Goal: Information Seeking & Learning: Compare options

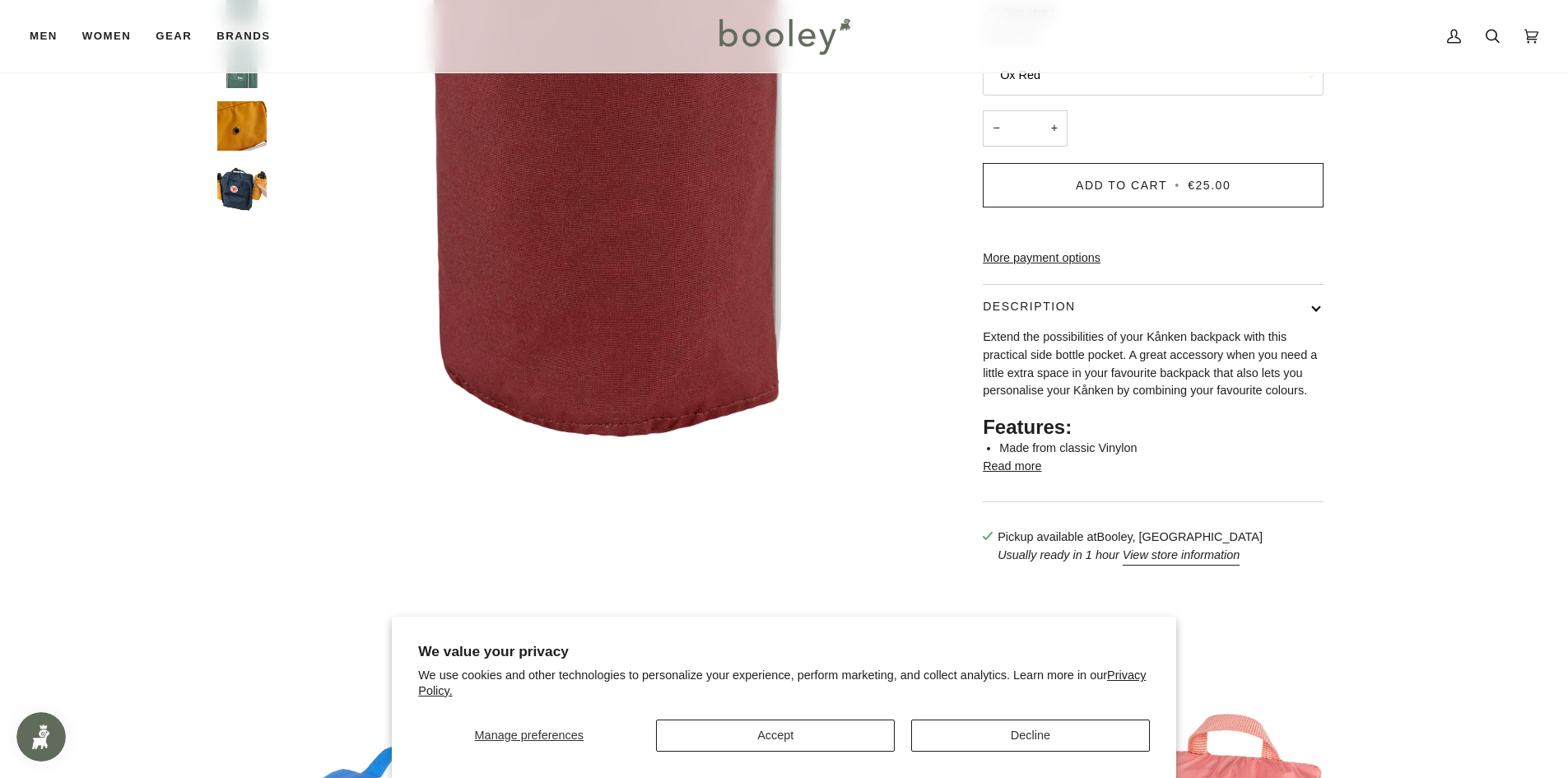
scroll to position [741, 0]
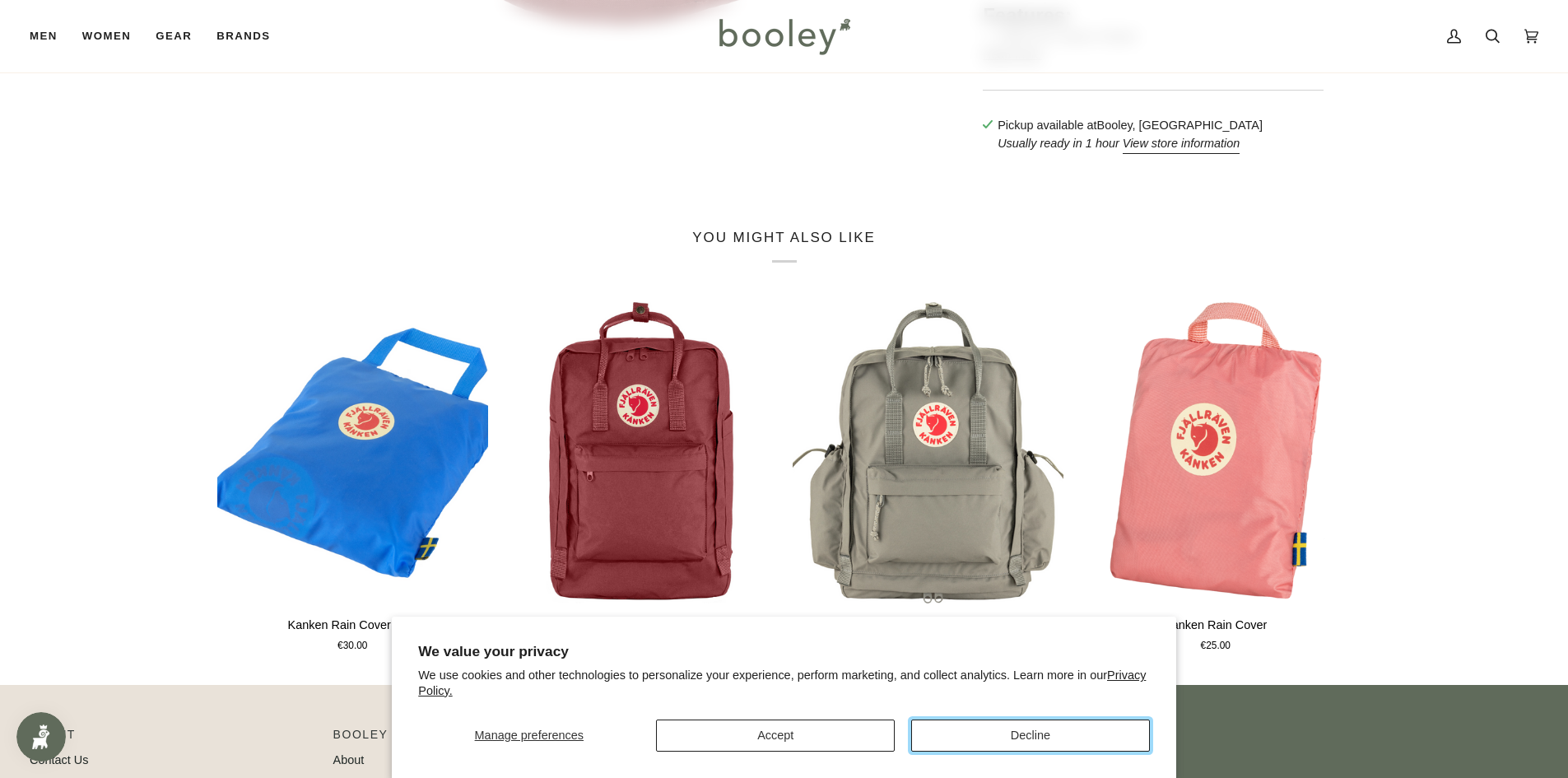
click at [1081, 746] on button "Decline" at bounding box center [1030, 736] width 239 height 32
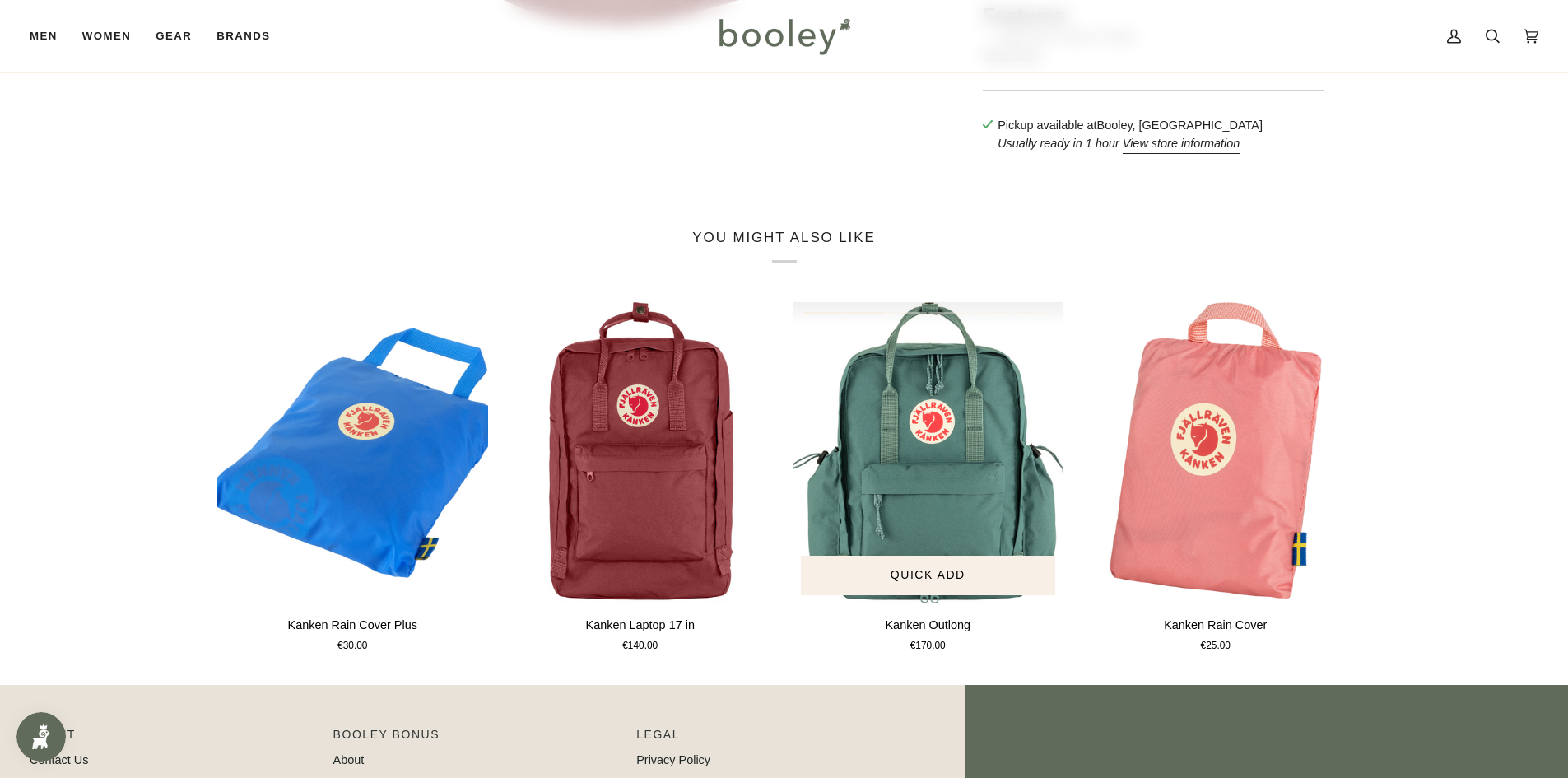
click at [939, 474] on img "Kanken Outlong" at bounding box center [929, 453] width 272 height 302
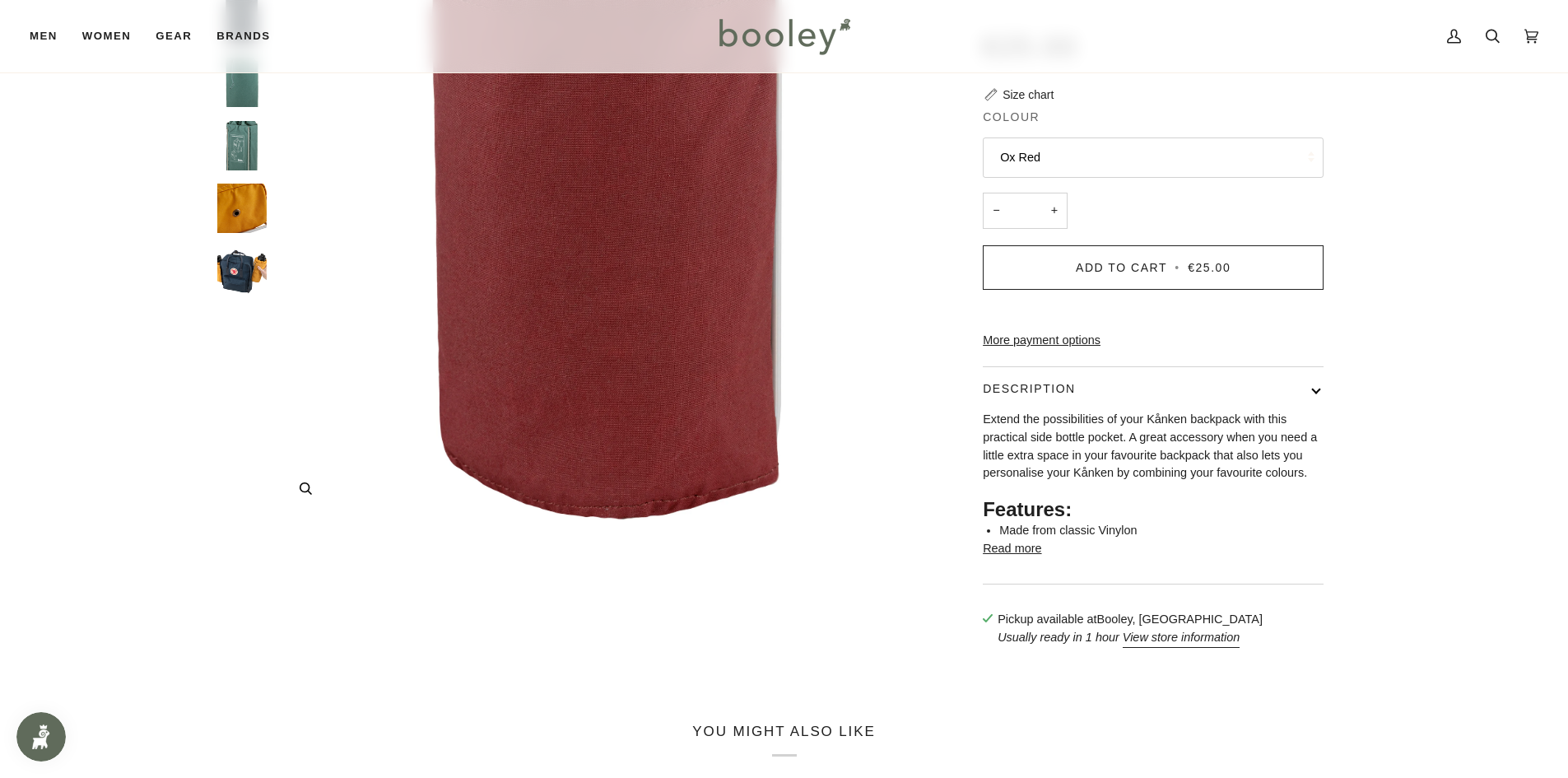
scroll to position [0, 0]
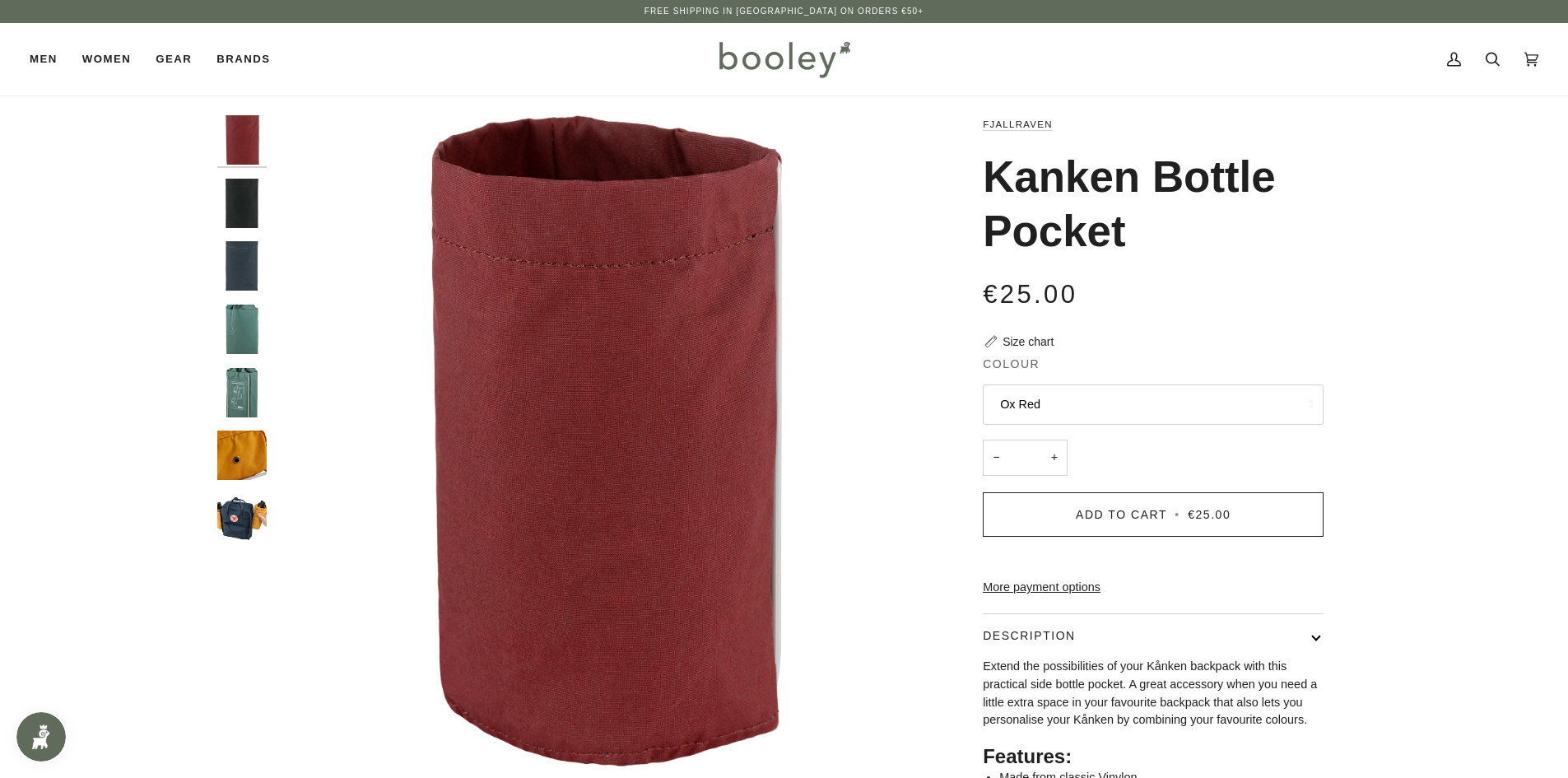
click at [251, 439] on img "Fjallraven Kanken Bottle Pocket - Booley Galway" at bounding box center [242, 455] width 49 height 49
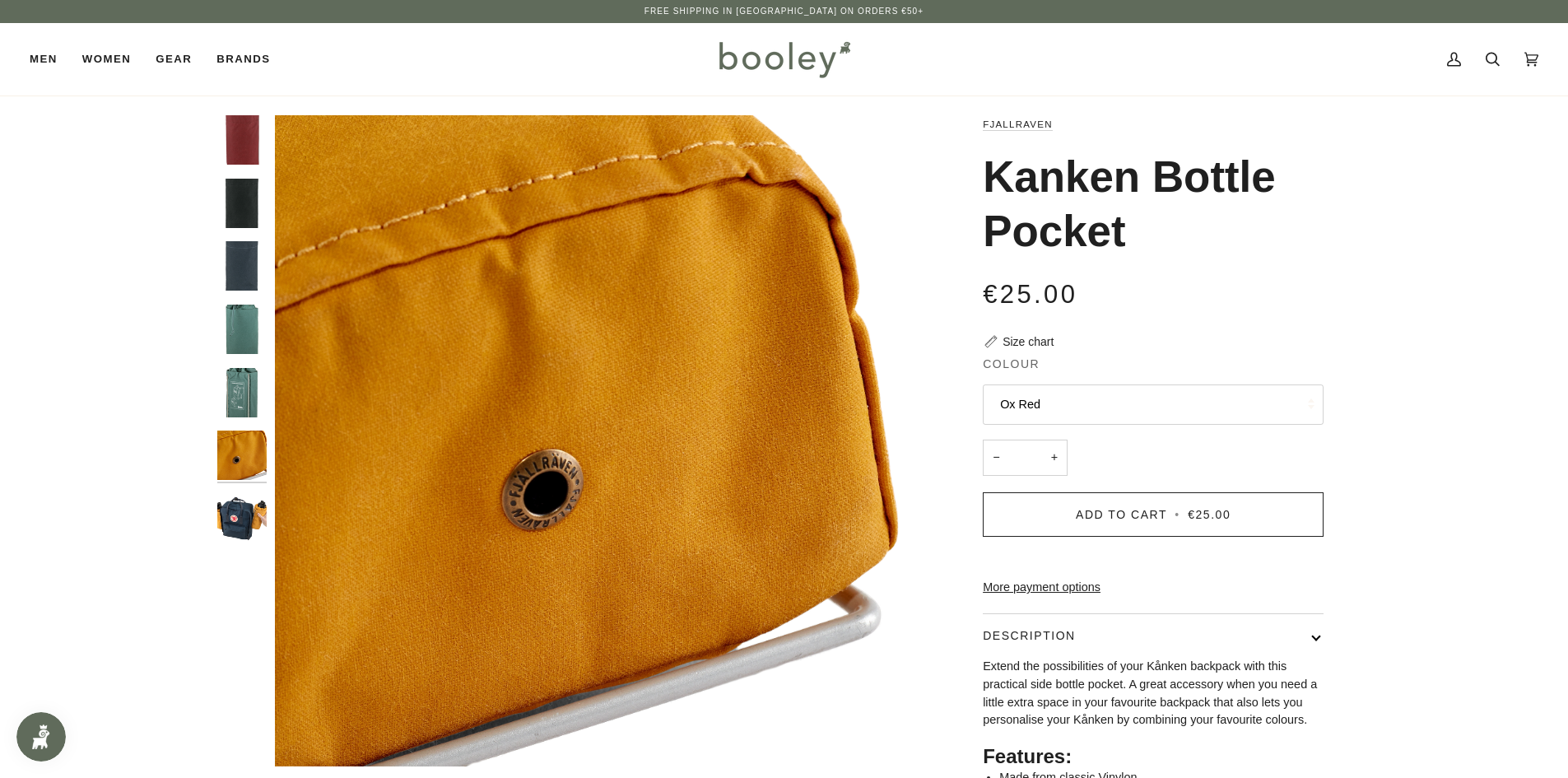
click at [231, 526] on img "Fjallraven Kanken Bottle Pocket - Booley Galway" at bounding box center [242, 518] width 49 height 49
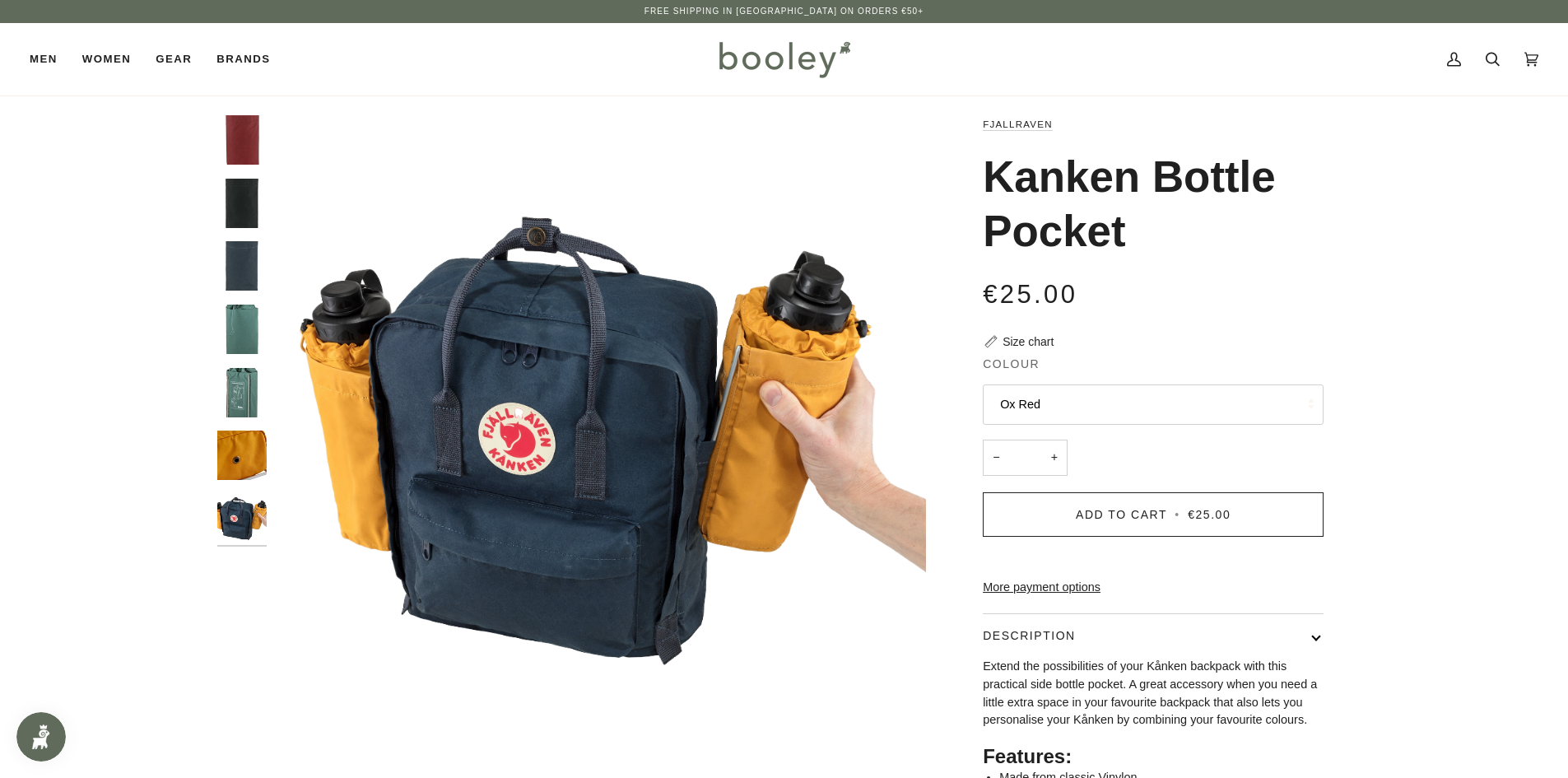
click at [1240, 393] on button "Ox Red" at bounding box center [1153, 405] width 341 height 40
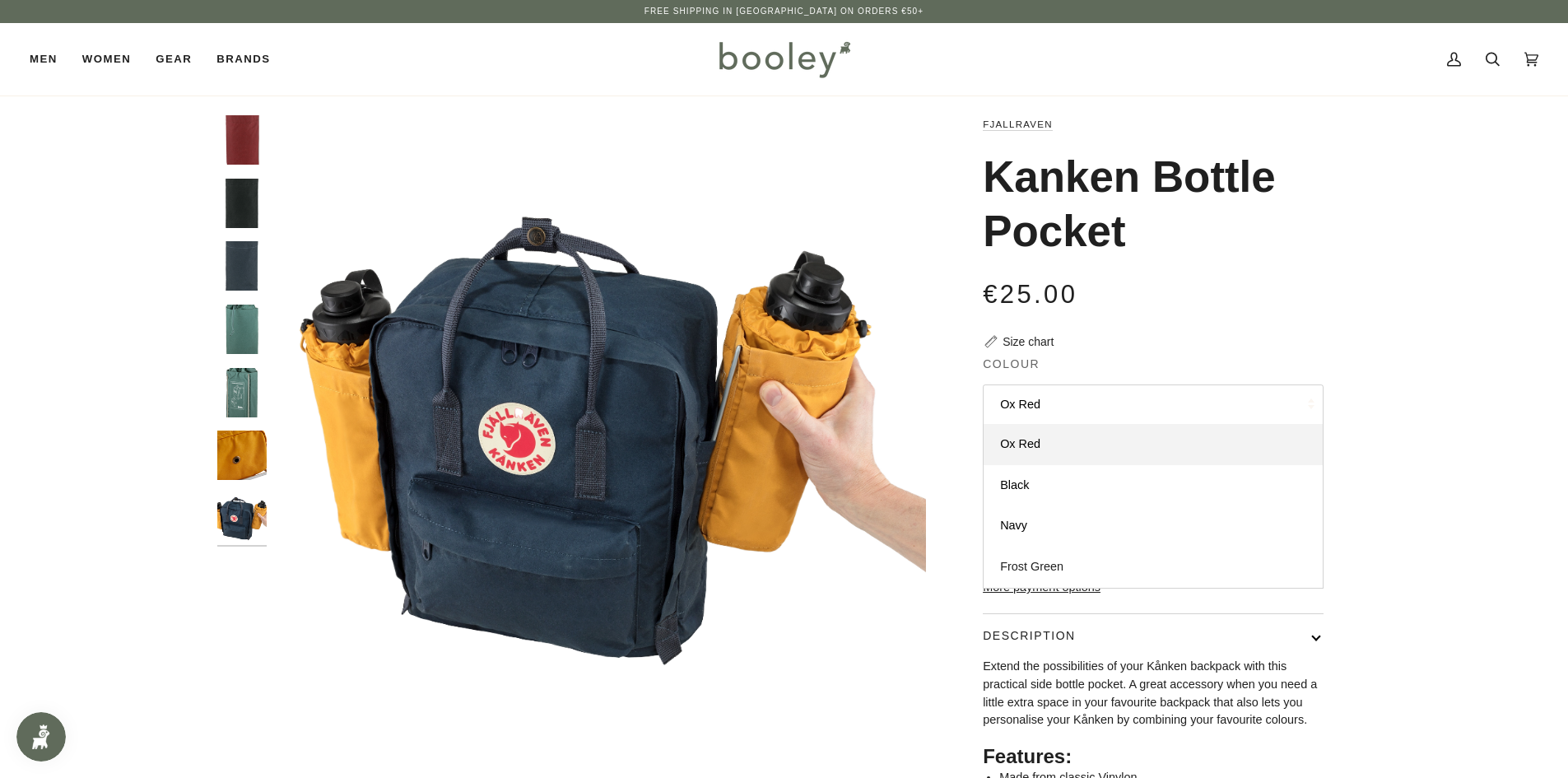
click at [1043, 557] on link "Frost Green" at bounding box center [1153, 568] width 339 height 41
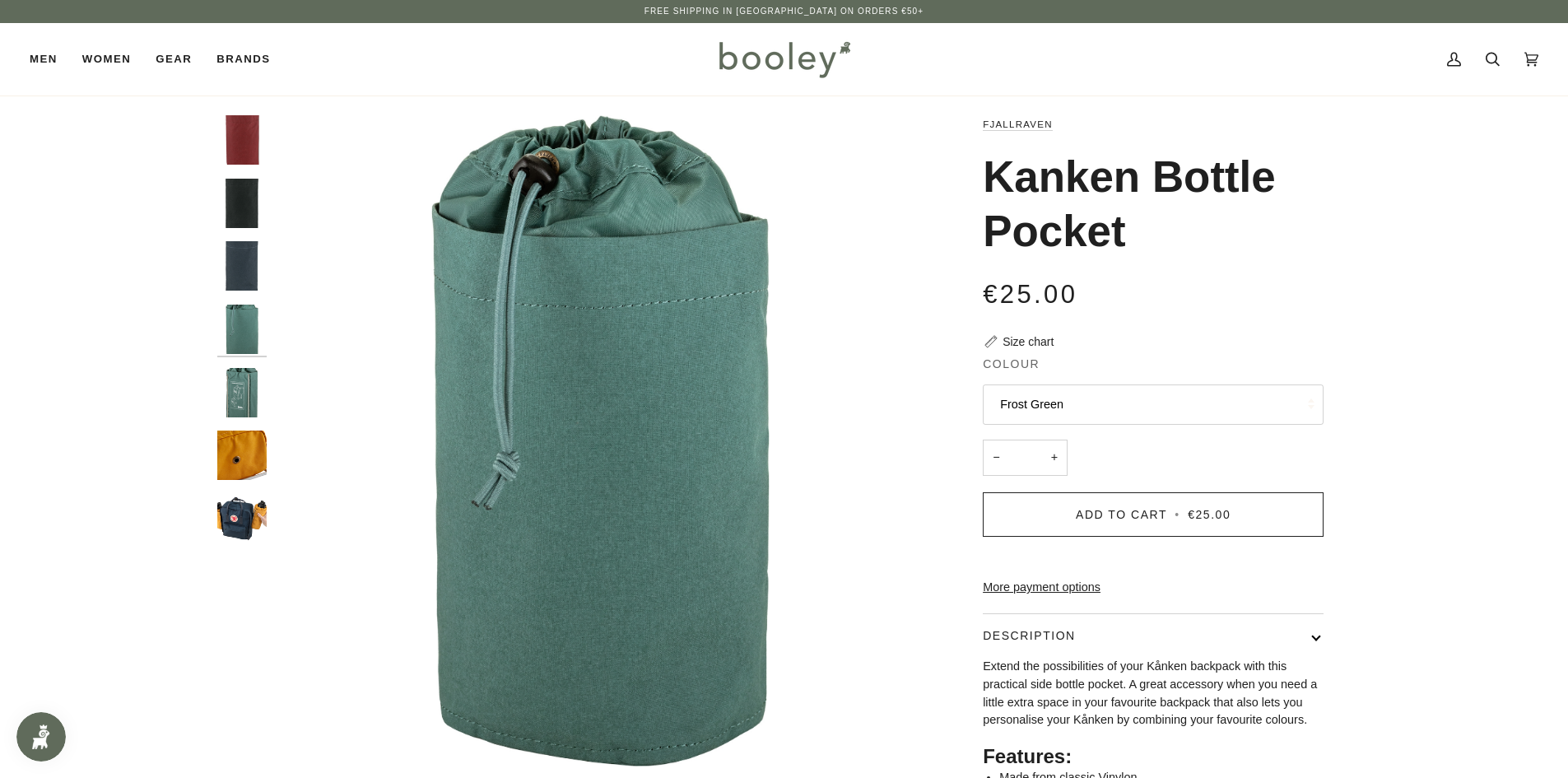
click at [1100, 396] on button "Frost Green" at bounding box center [1153, 405] width 341 height 40
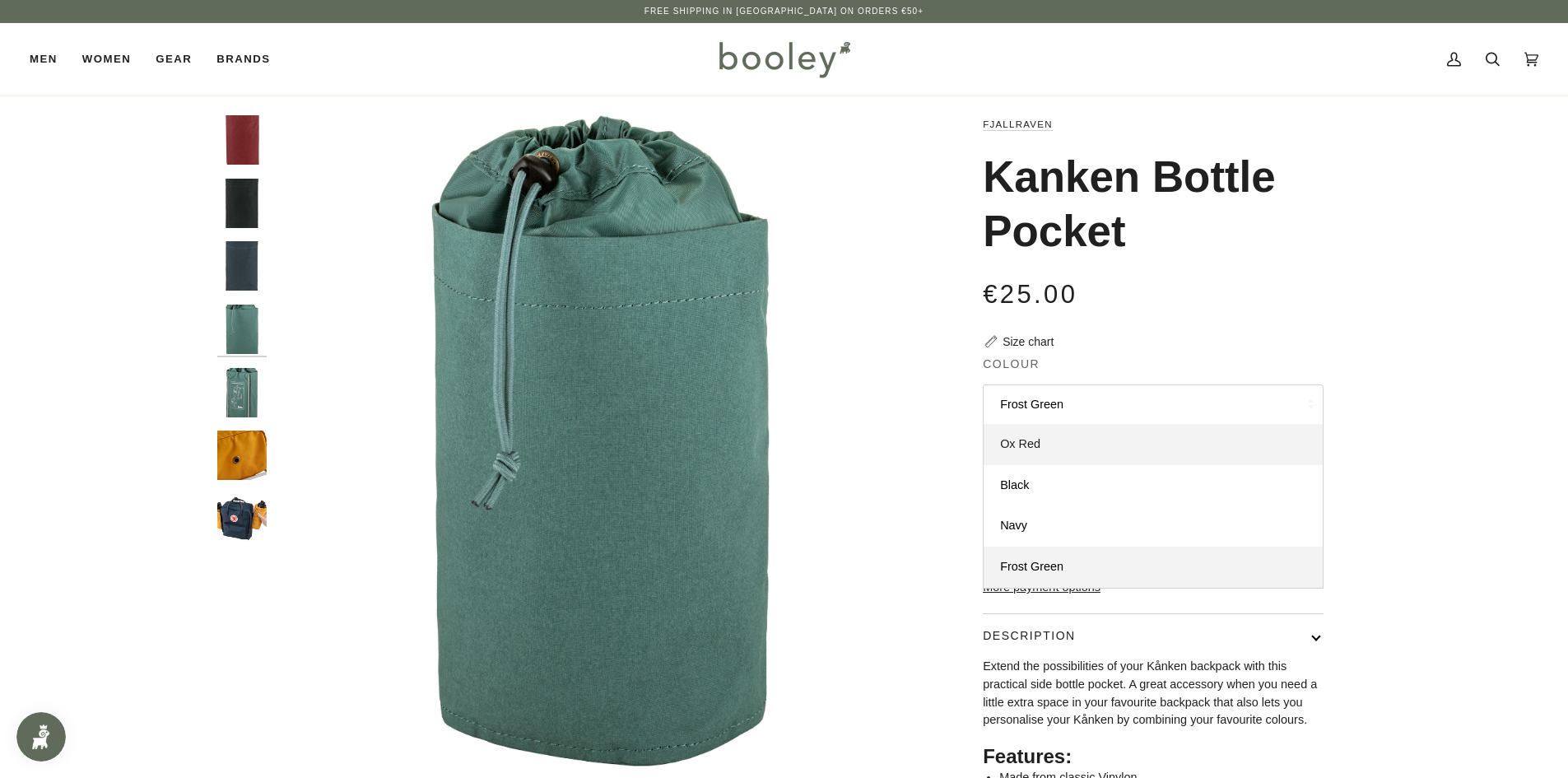
click at [1036, 443] on span "Ox Red" at bounding box center [1020, 443] width 40 height 13
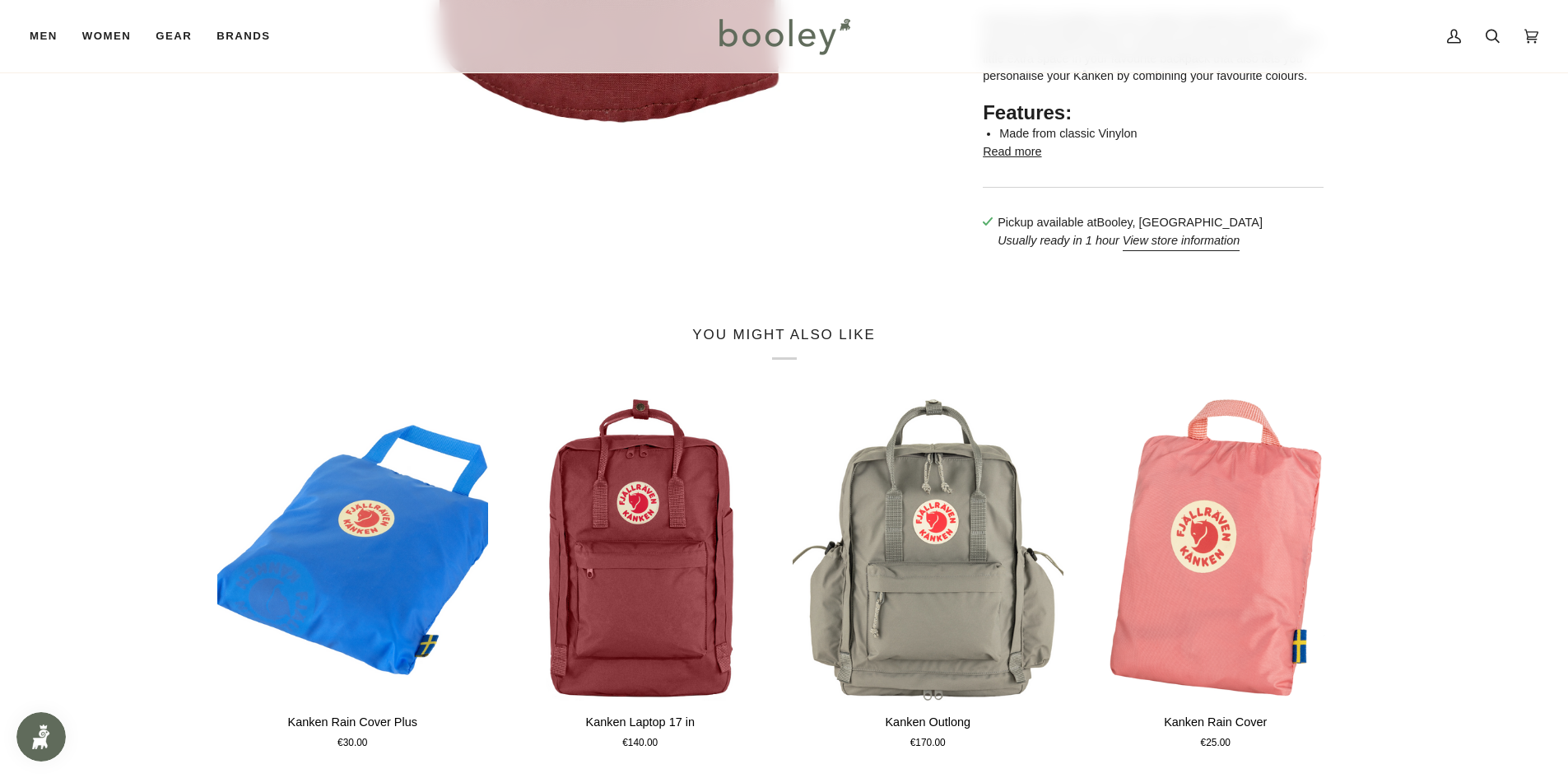
scroll to position [863, 0]
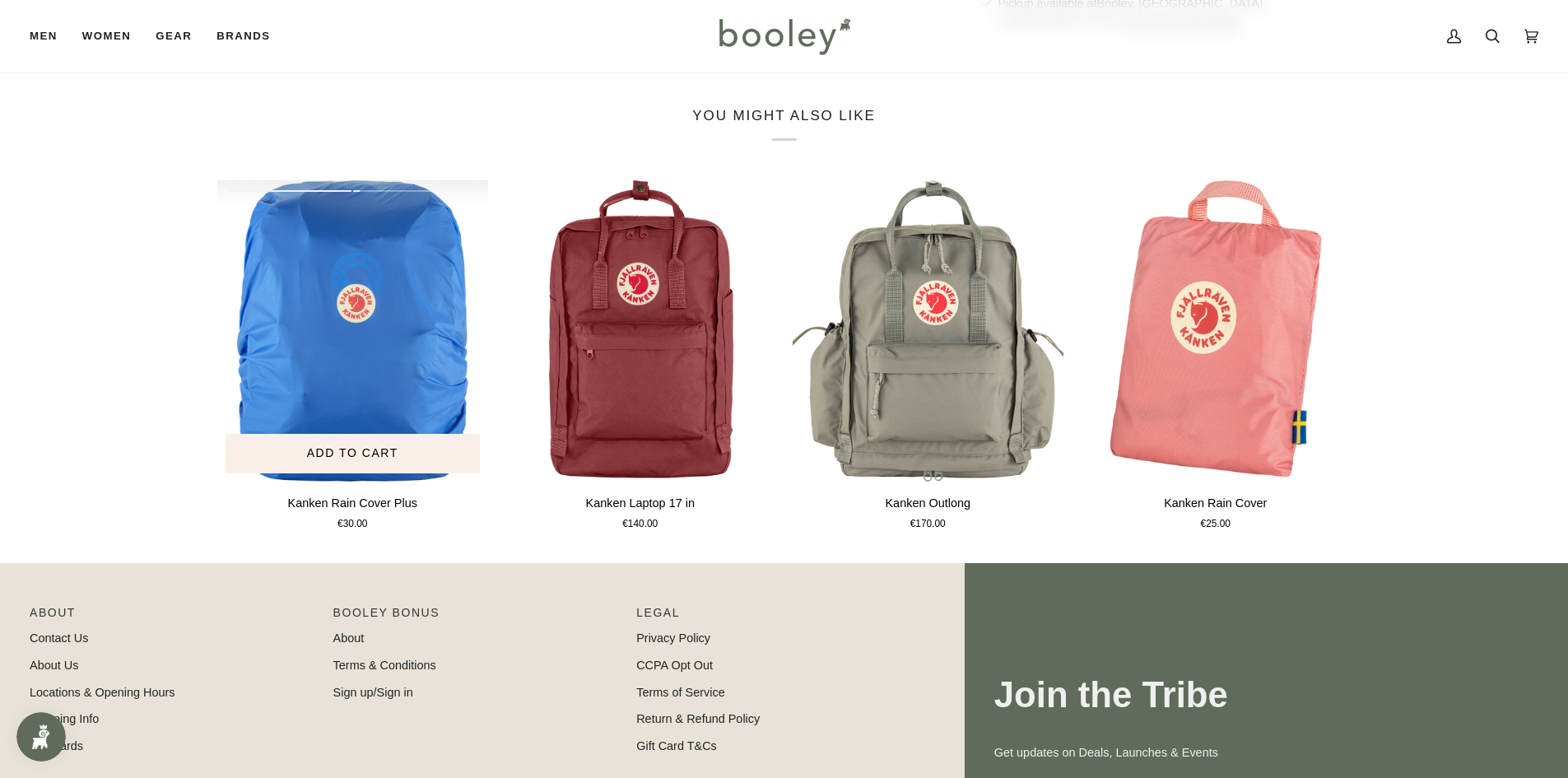
click at [380, 389] on div "Kanken Rain Cover Plus" at bounding box center [354, 330] width 272 height 302
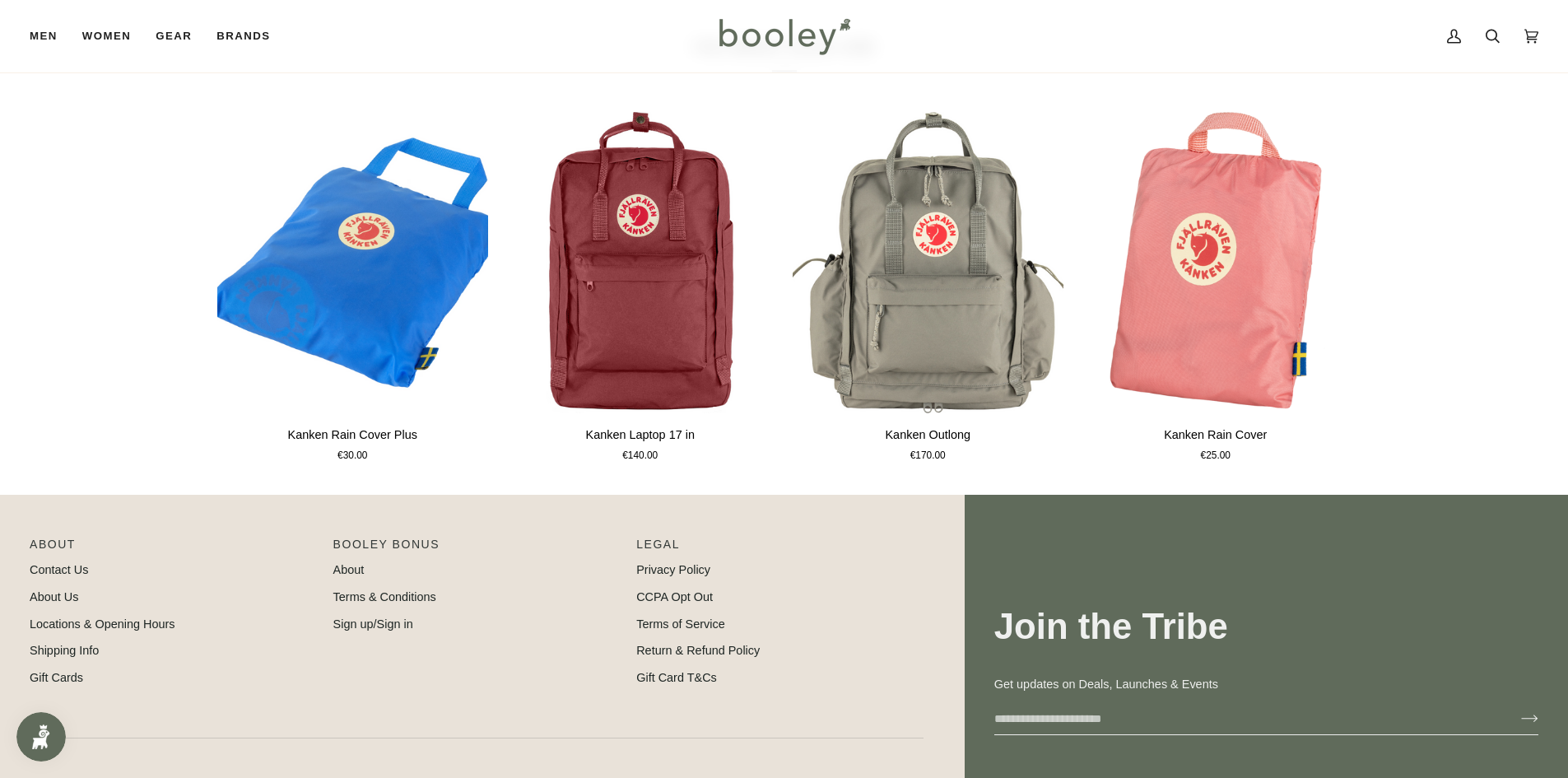
scroll to position [1110, 0]
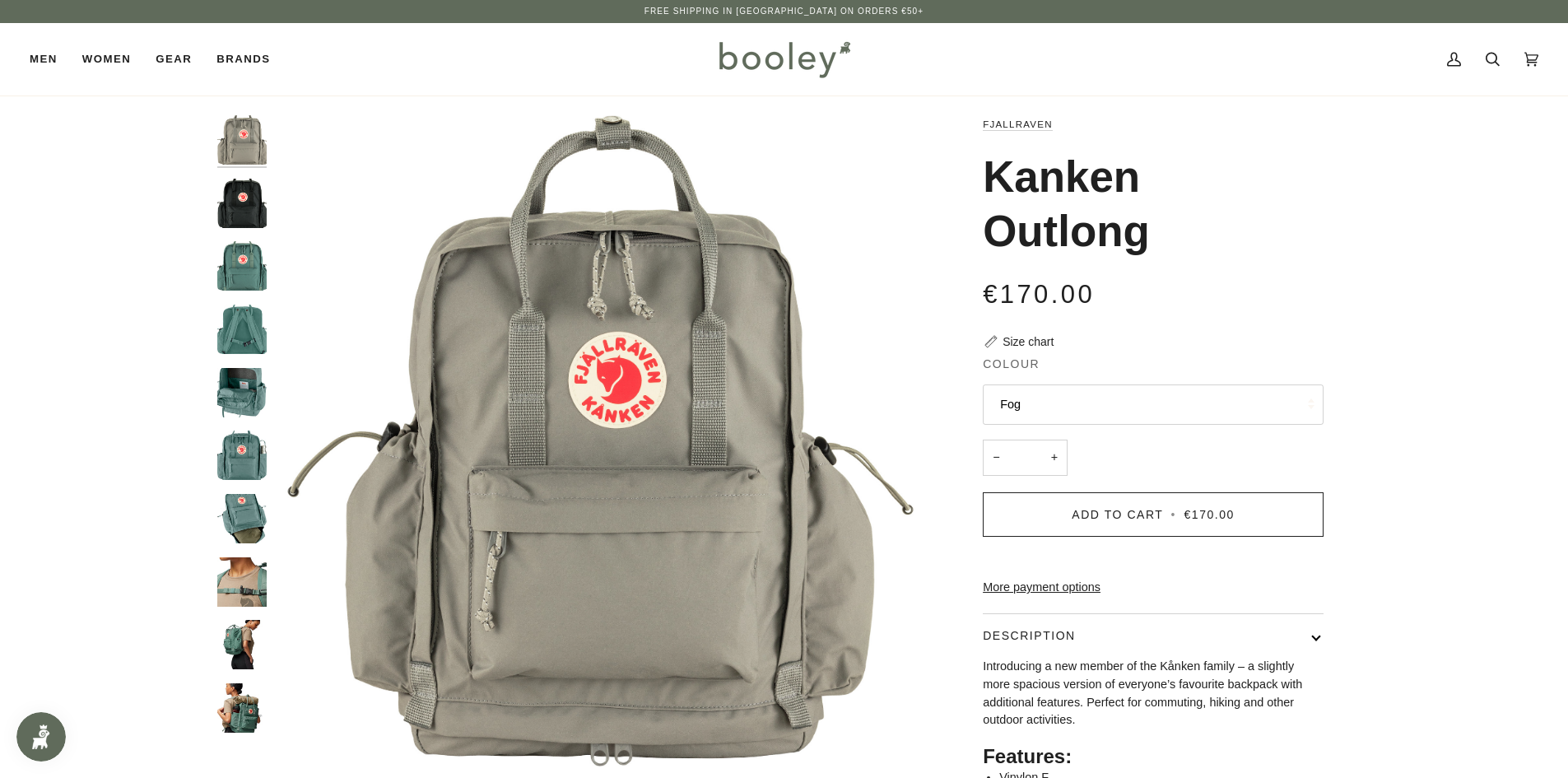
click at [234, 569] on img "Fjallraven Kanken Outlong Frost Green - Booley Galway" at bounding box center [242, 582] width 49 height 49
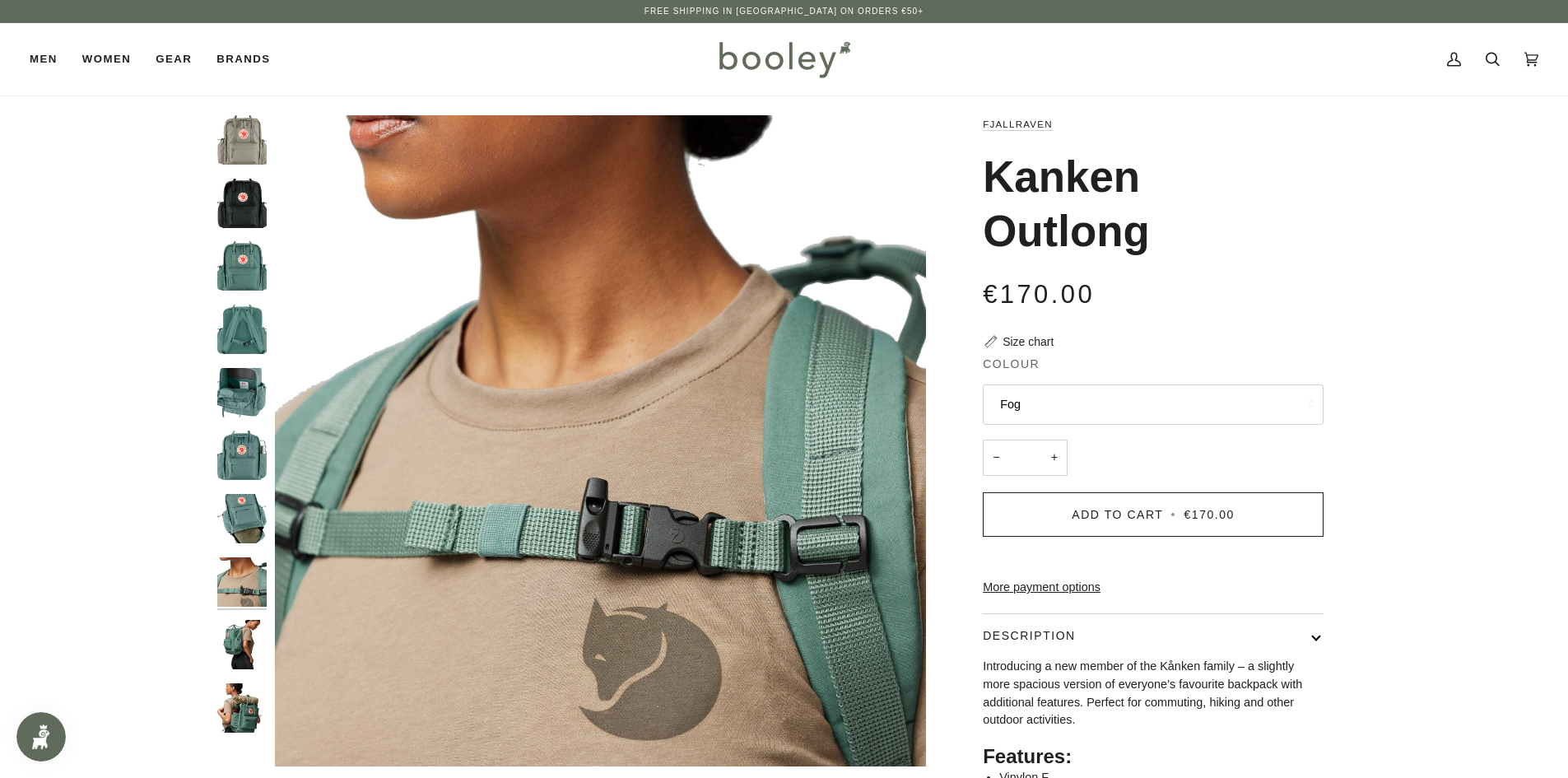
click at [237, 632] on img "Fjallraven Kanken Outlong Frost Green - Booley Galway" at bounding box center [242, 645] width 49 height 49
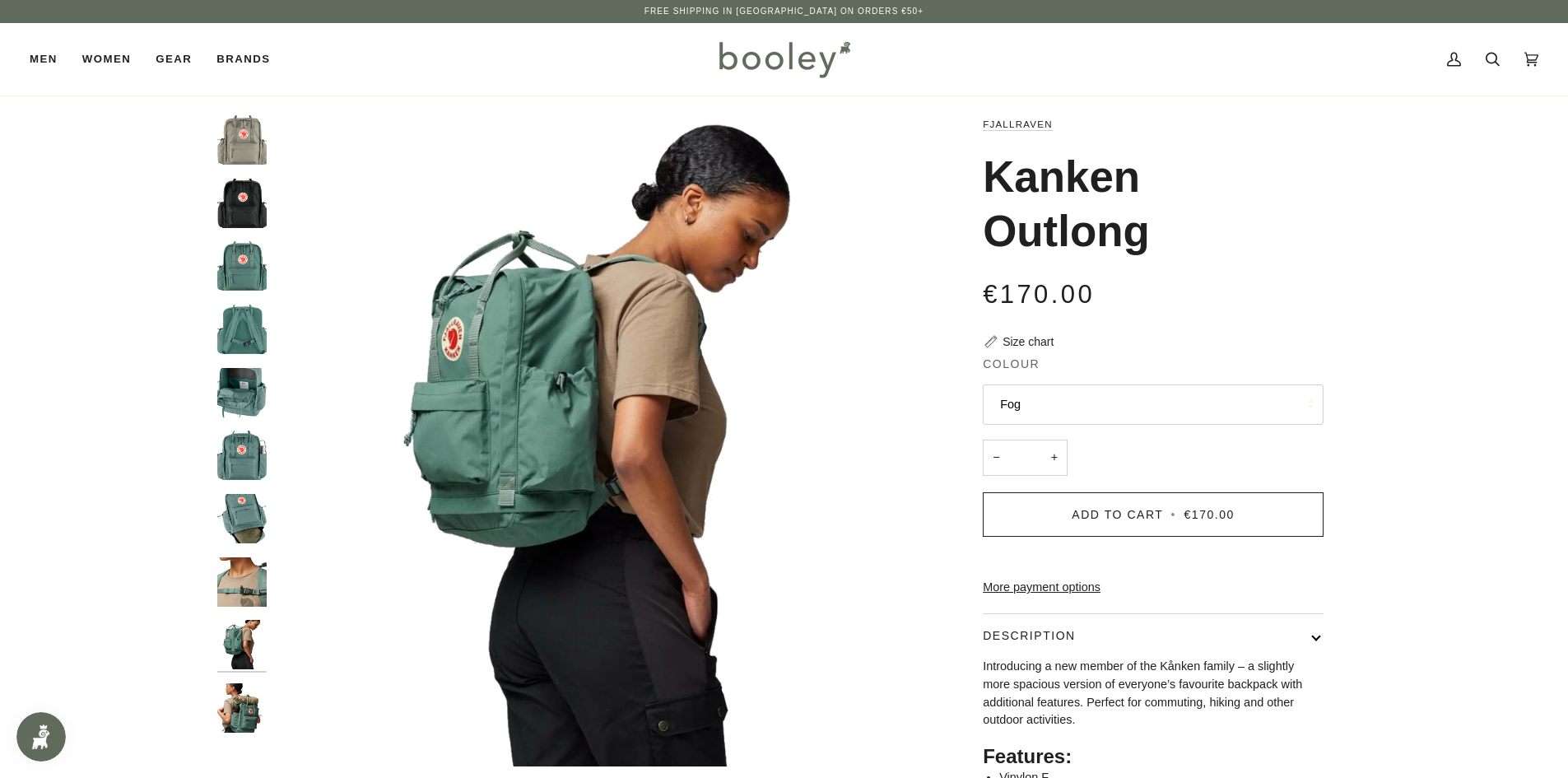
click at [234, 715] on img "Fjallraven Kanken Outlong Frost Green - Booley Galway" at bounding box center [242, 707] width 49 height 49
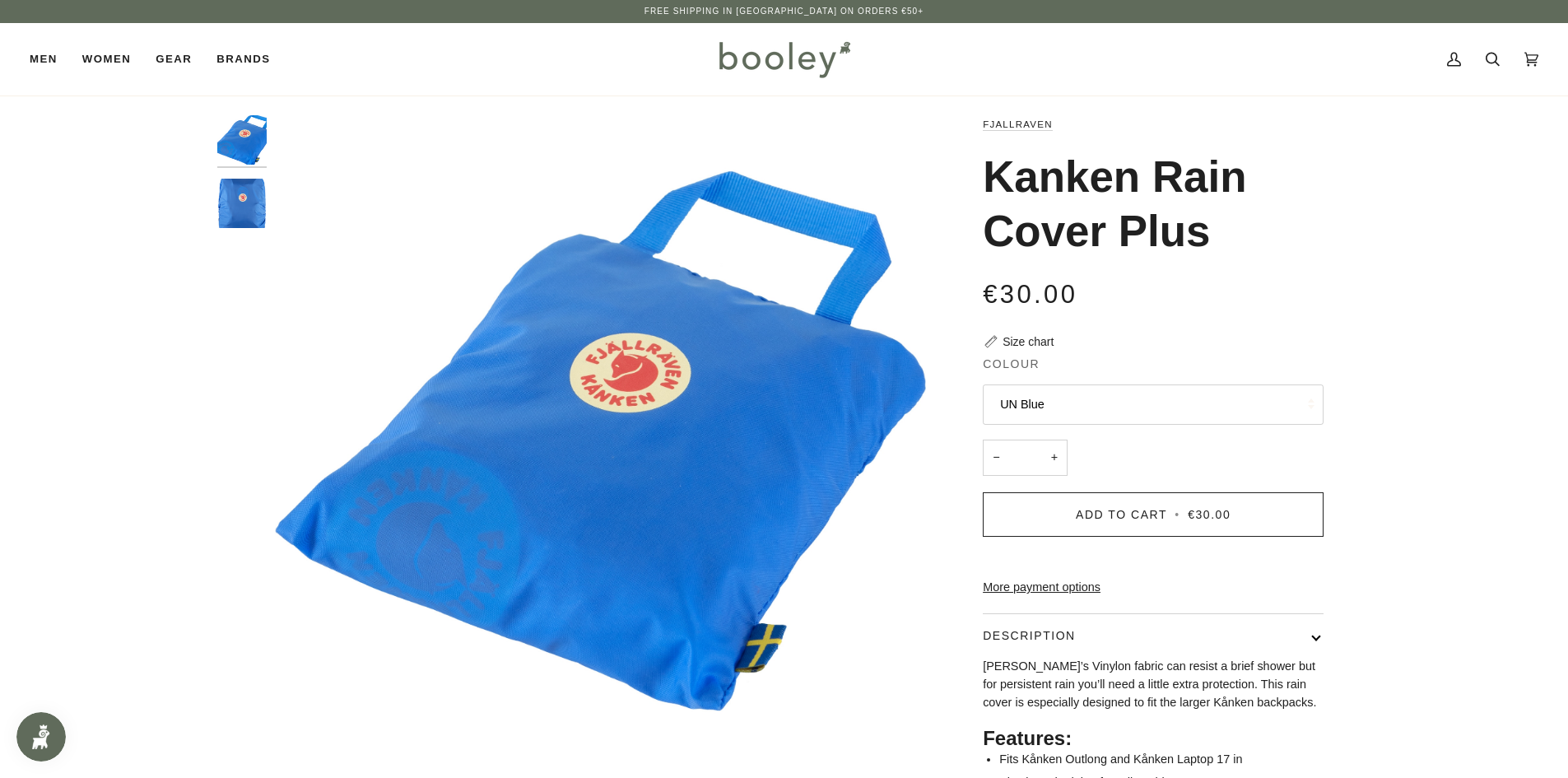
drag, startPoint x: 245, startPoint y: 201, endPoint x: 259, endPoint y: 202, distance: 14.0
click at [245, 201] on img "Fjallraven Kanken Rain Cover Plus UN Blue - Booley Galway" at bounding box center [242, 203] width 49 height 49
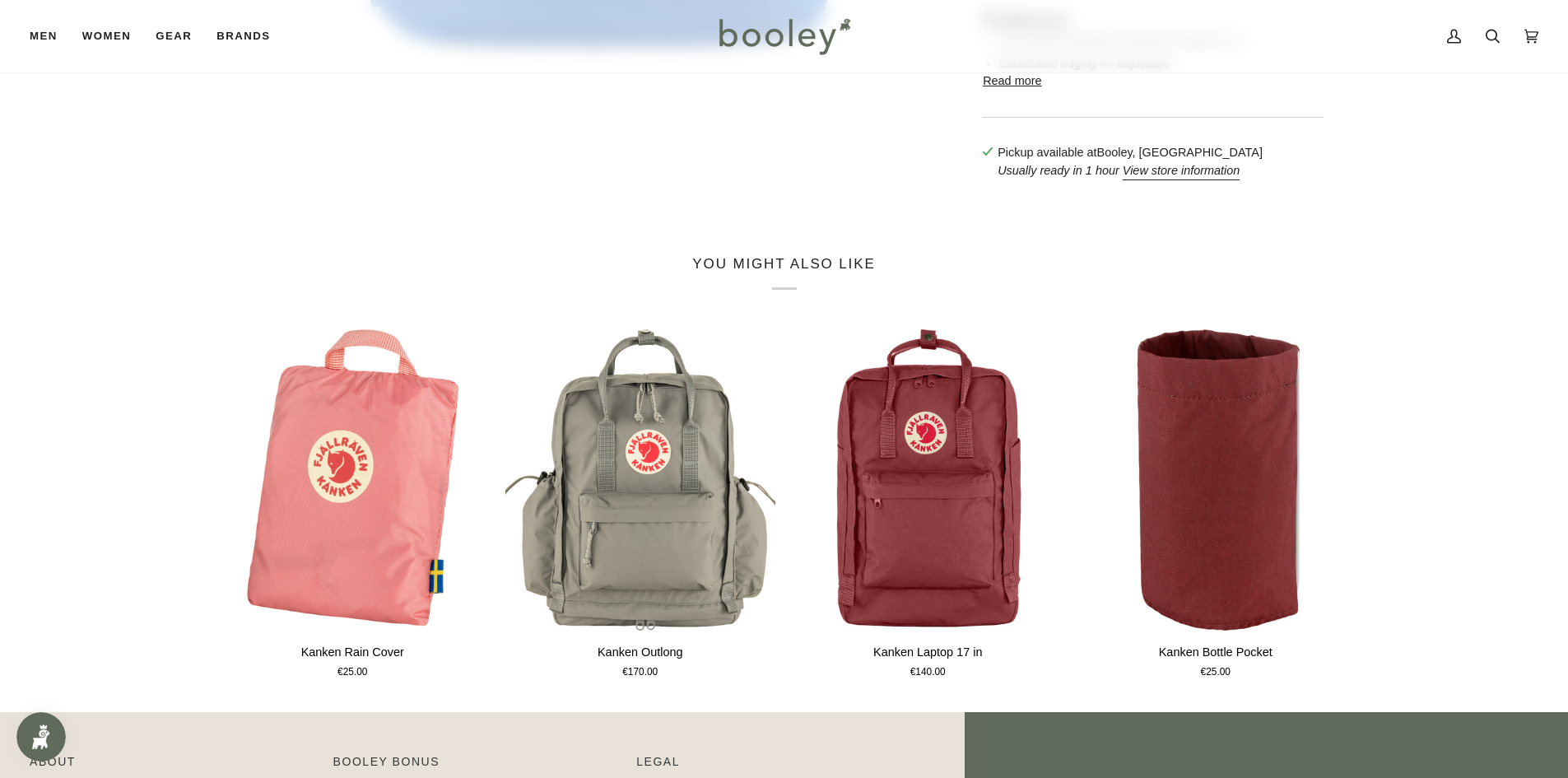
scroll to position [824, 0]
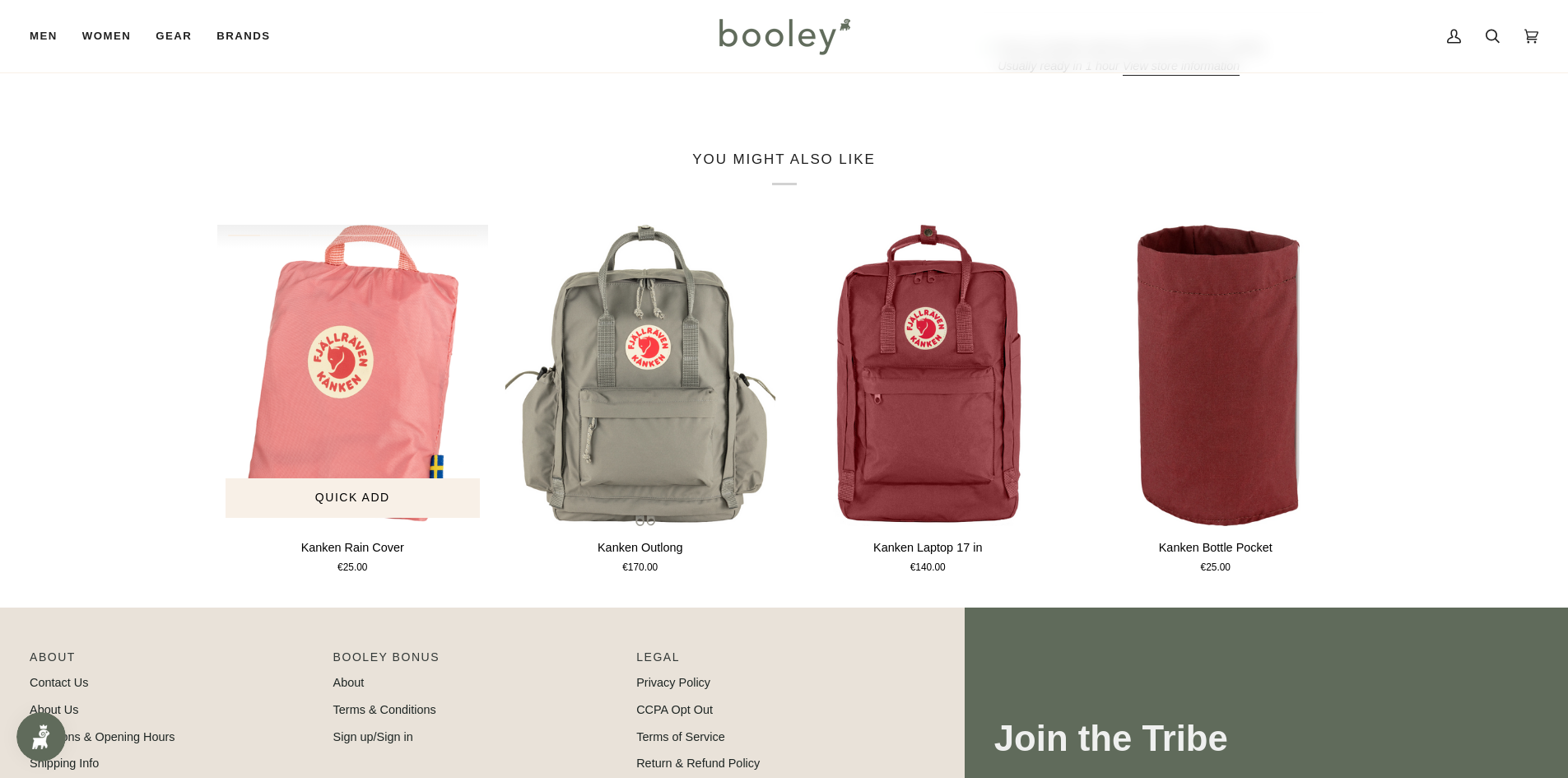
click at [386, 449] on img "Kanken Rain Cover" at bounding box center [354, 375] width 272 height 302
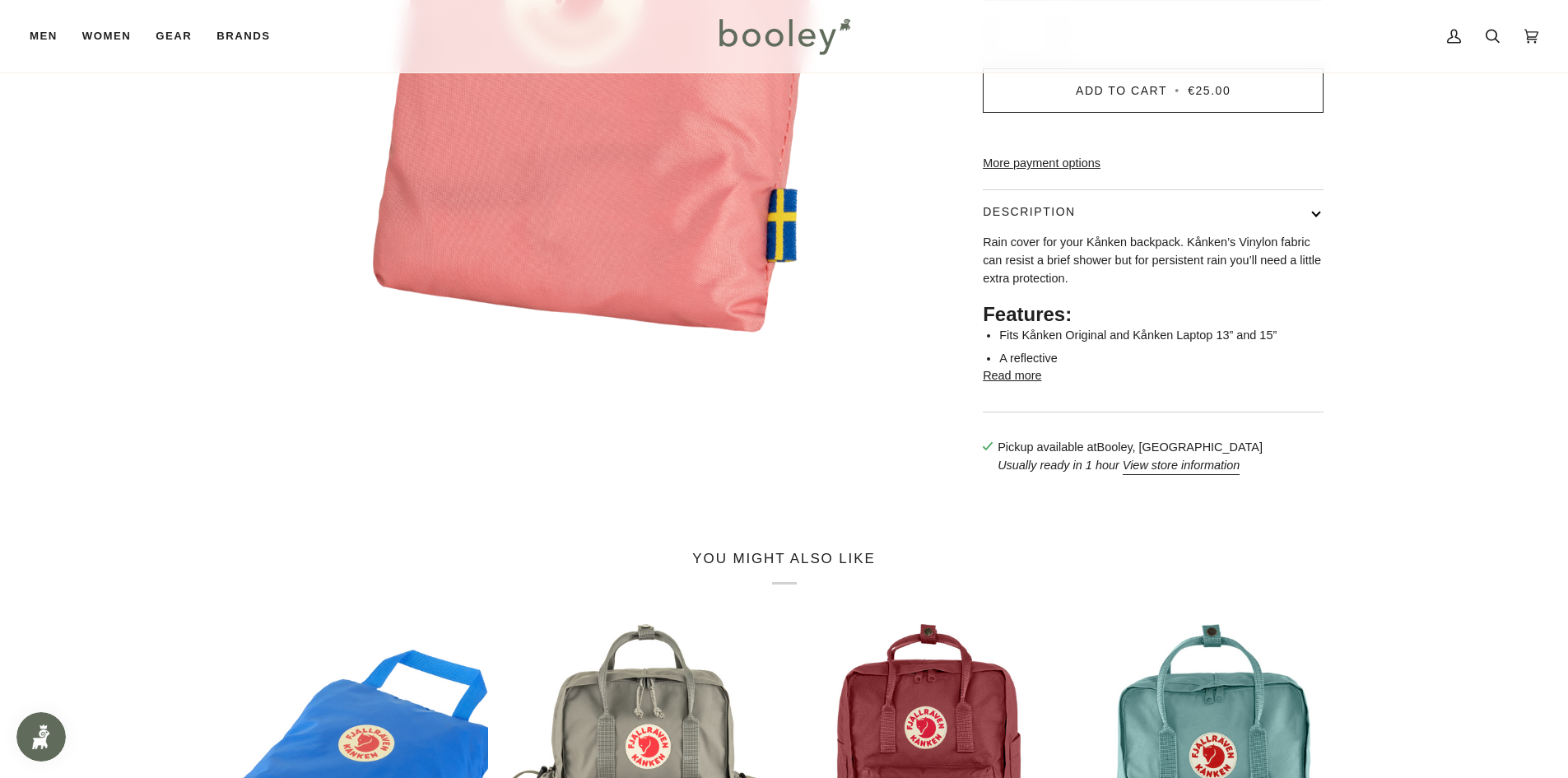
scroll to position [741, 0]
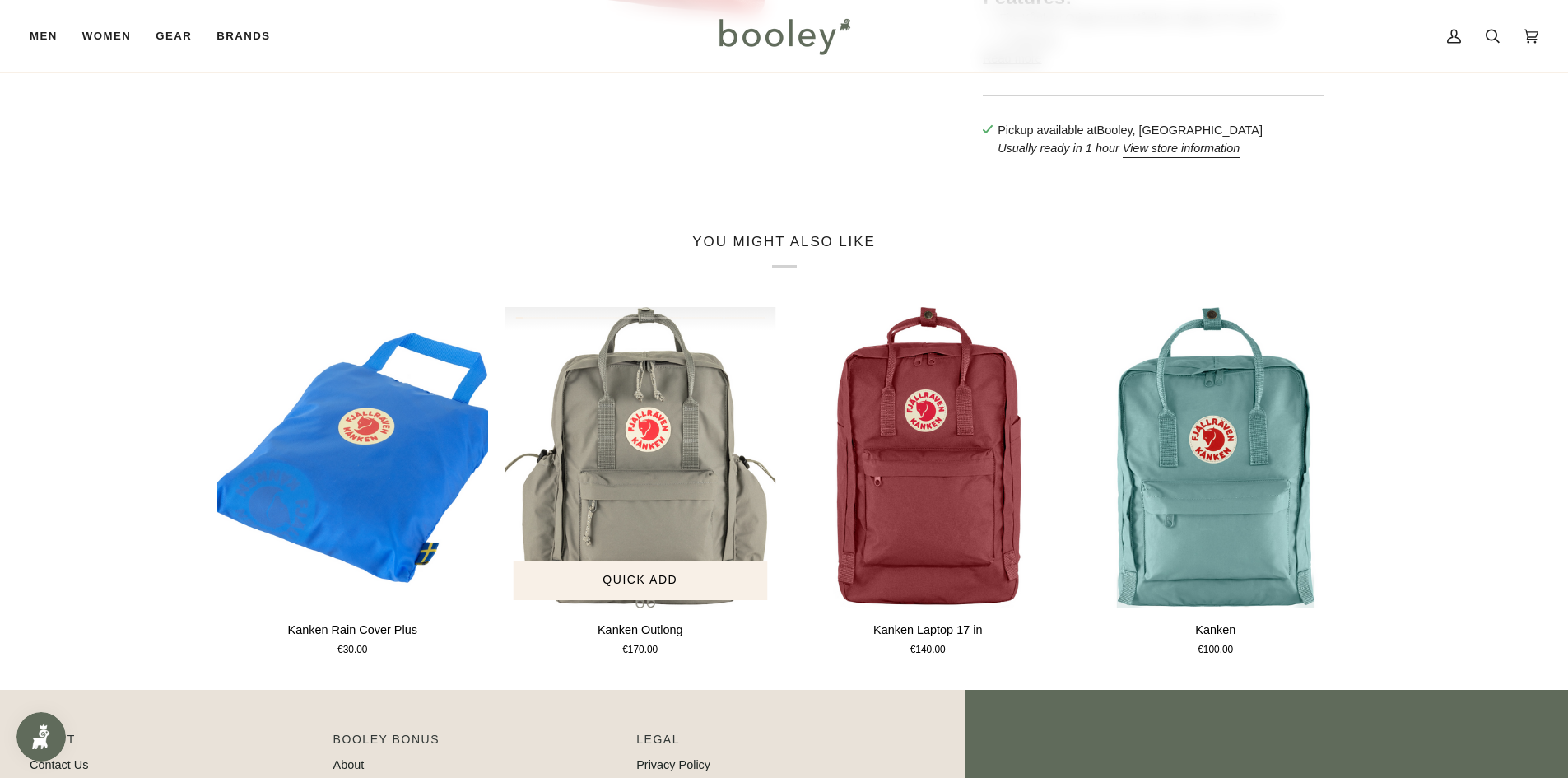
click at [655, 550] on img "Kanken Outlong" at bounding box center [641, 457] width 272 height 302
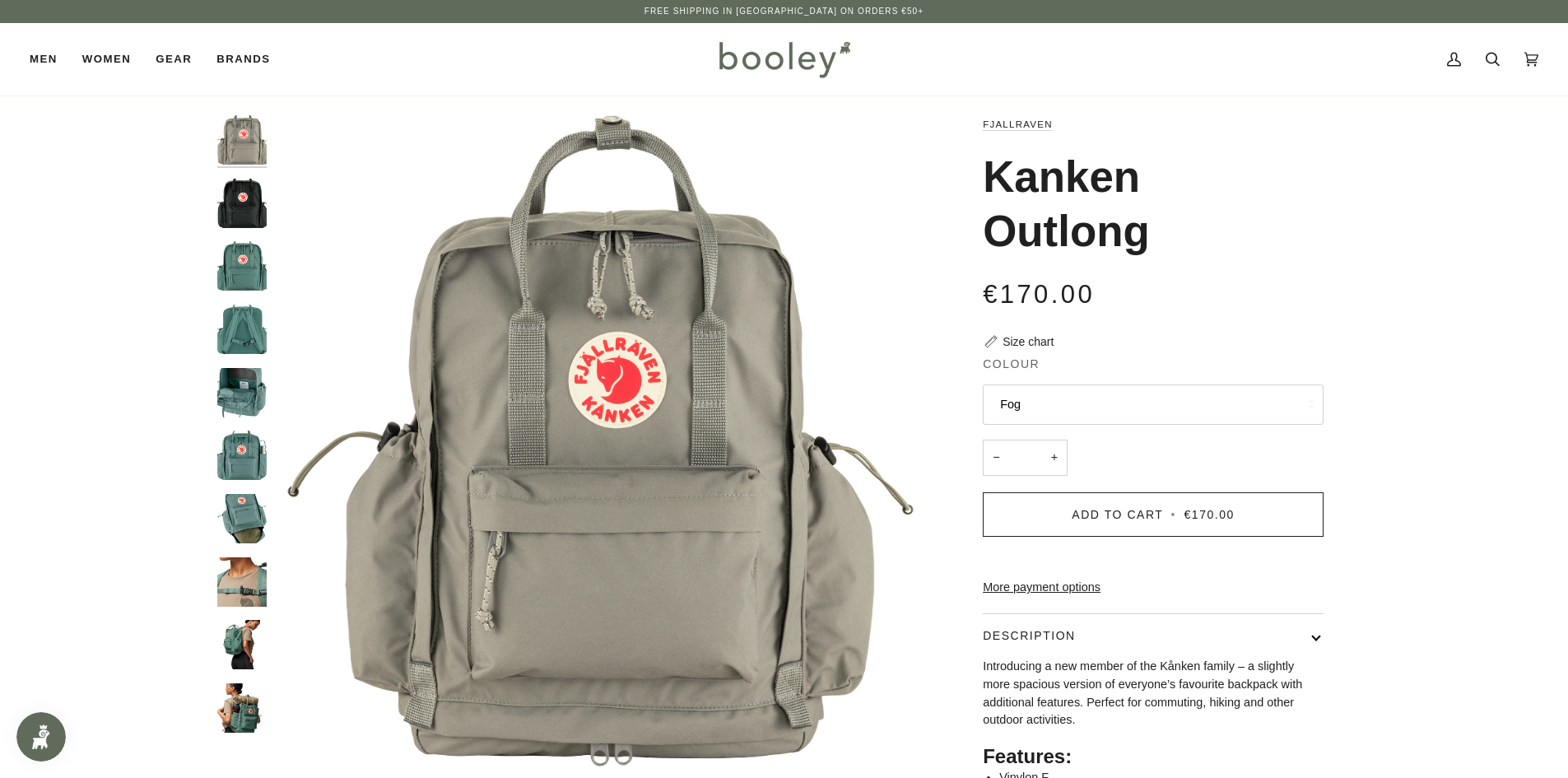
click at [1084, 392] on button "Fog" at bounding box center [1153, 405] width 341 height 40
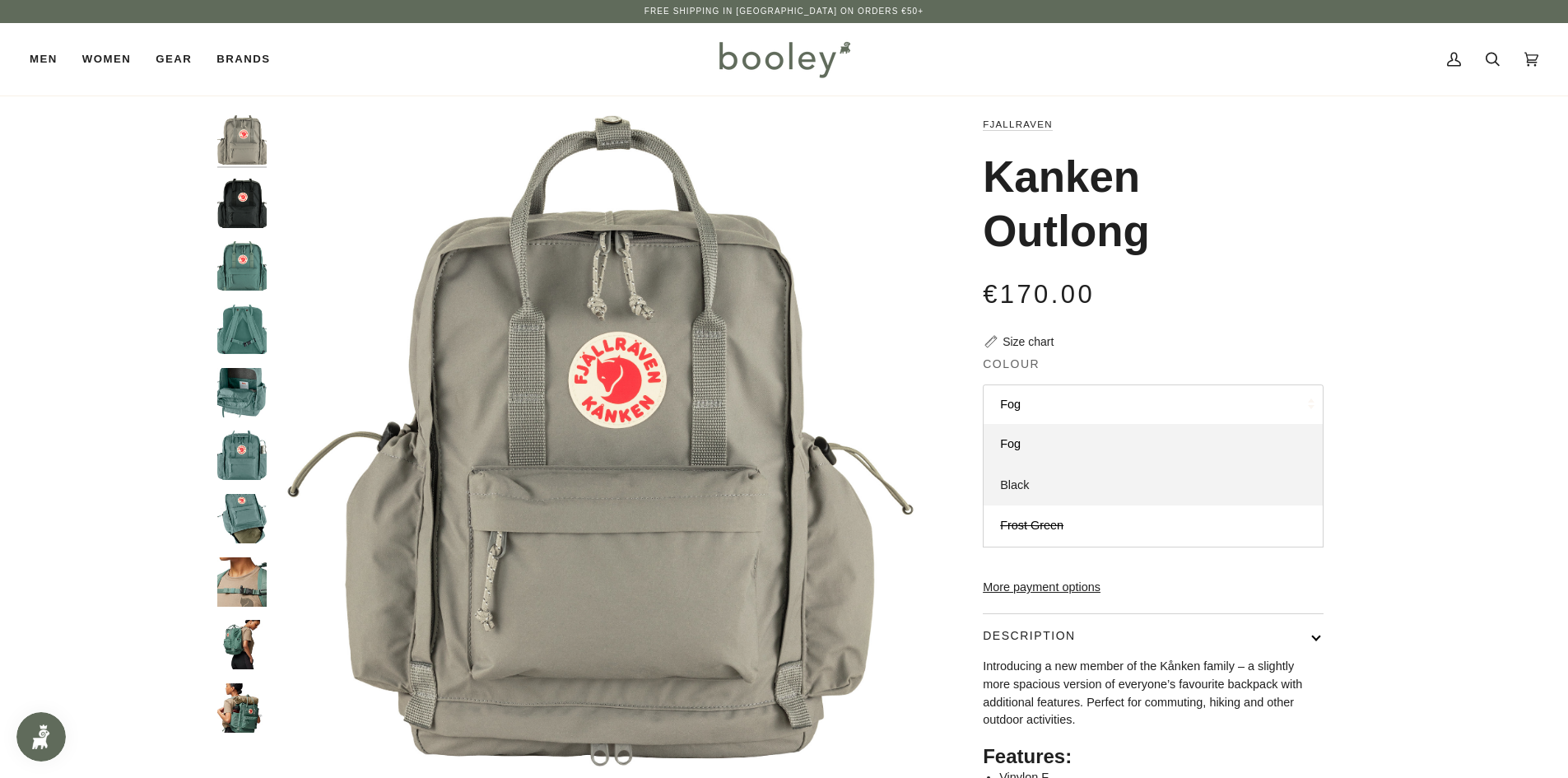
click at [1030, 479] on link "Black" at bounding box center [1153, 486] width 339 height 41
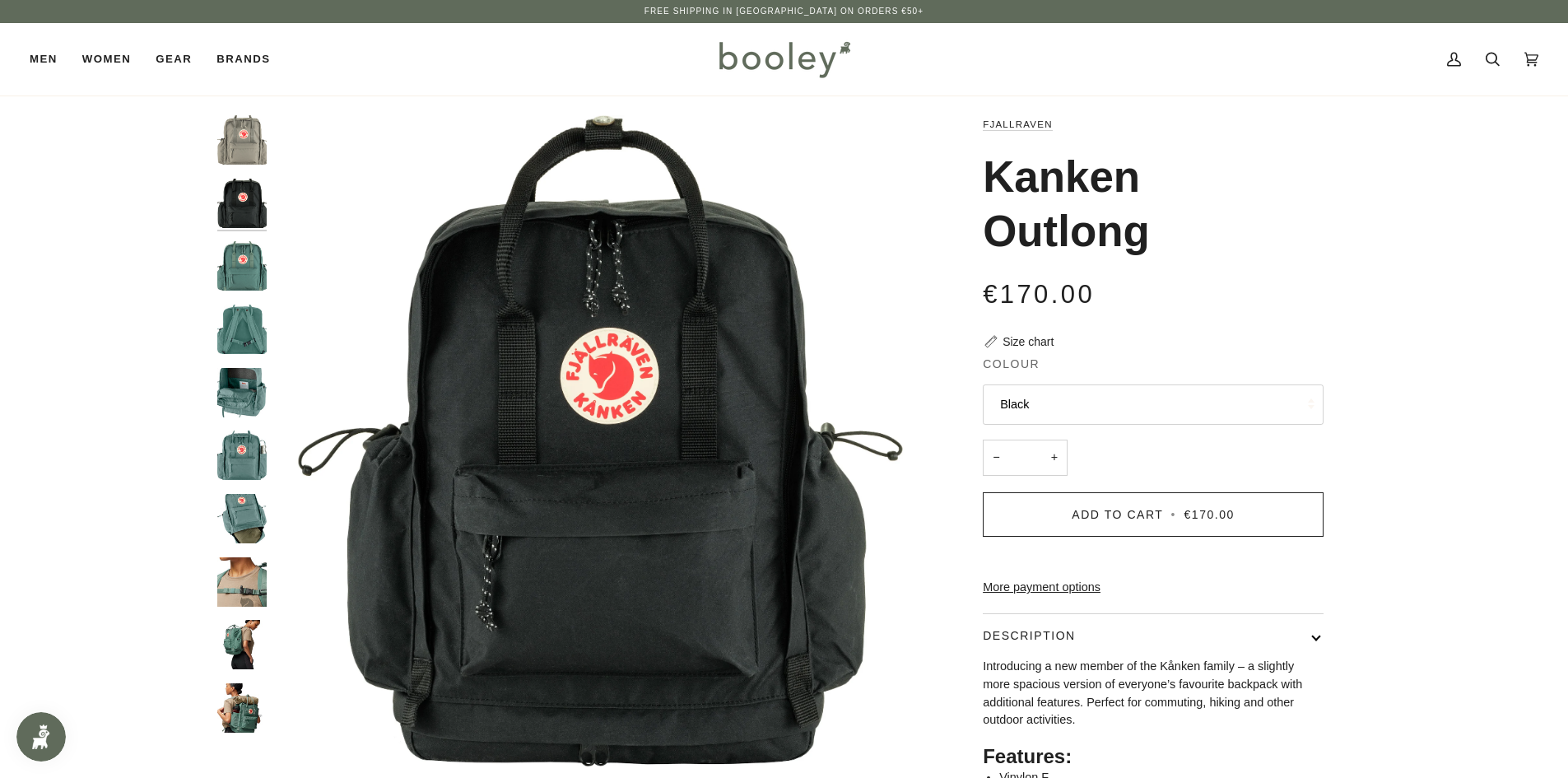
click at [1053, 405] on button "Black" at bounding box center [1153, 405] width 341 height 40
click at [1032, 515] on link "Frost Green" at bounding box center [1153, 526] width 339 height 41
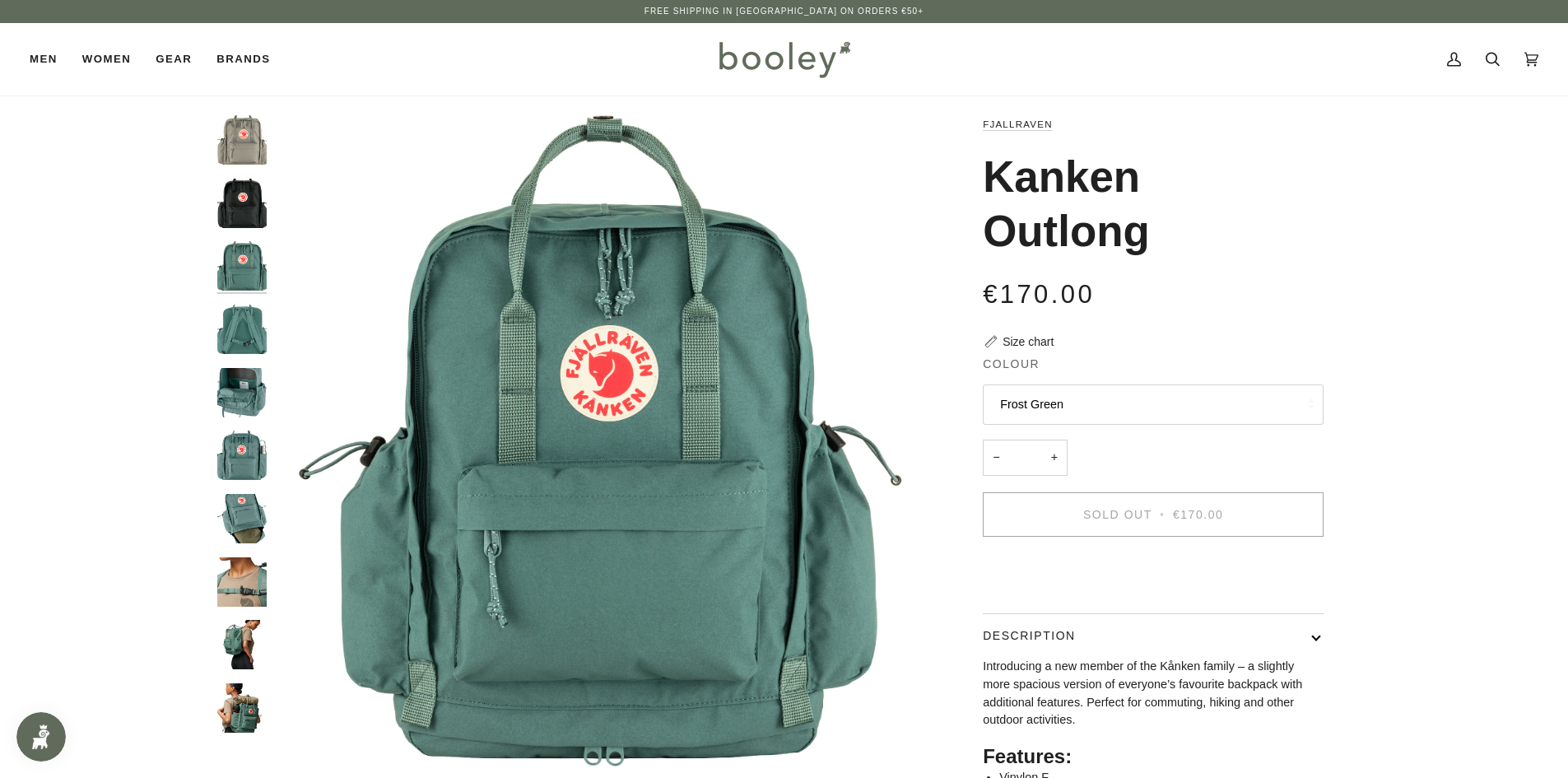
click at [1126, 408] on button "Frost Green" at bounding box center [1153, 405] width 341 height 40
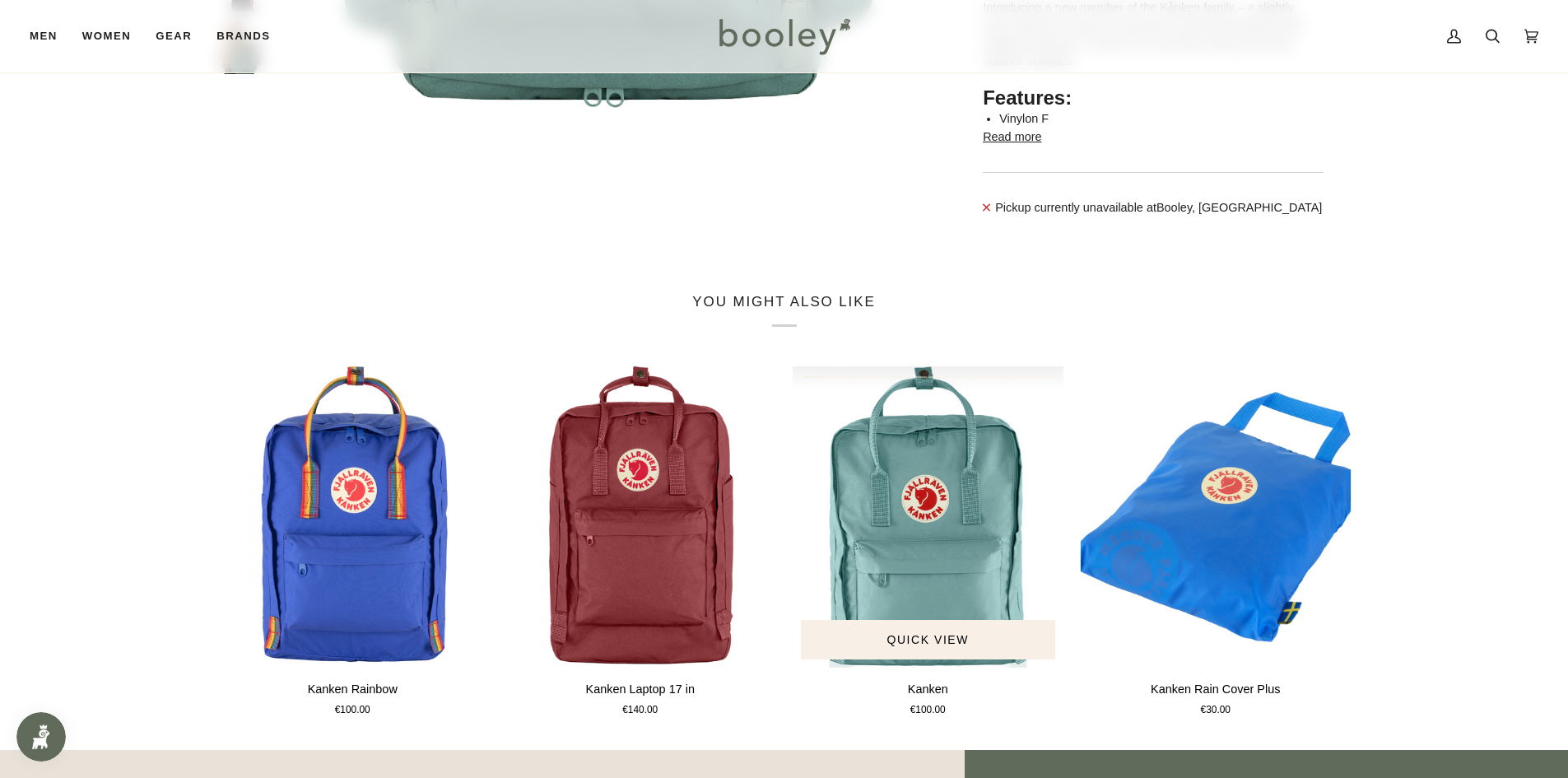
scroll to position [988, 0]
